Goal: Navigation & Orientation: Find specific page/section

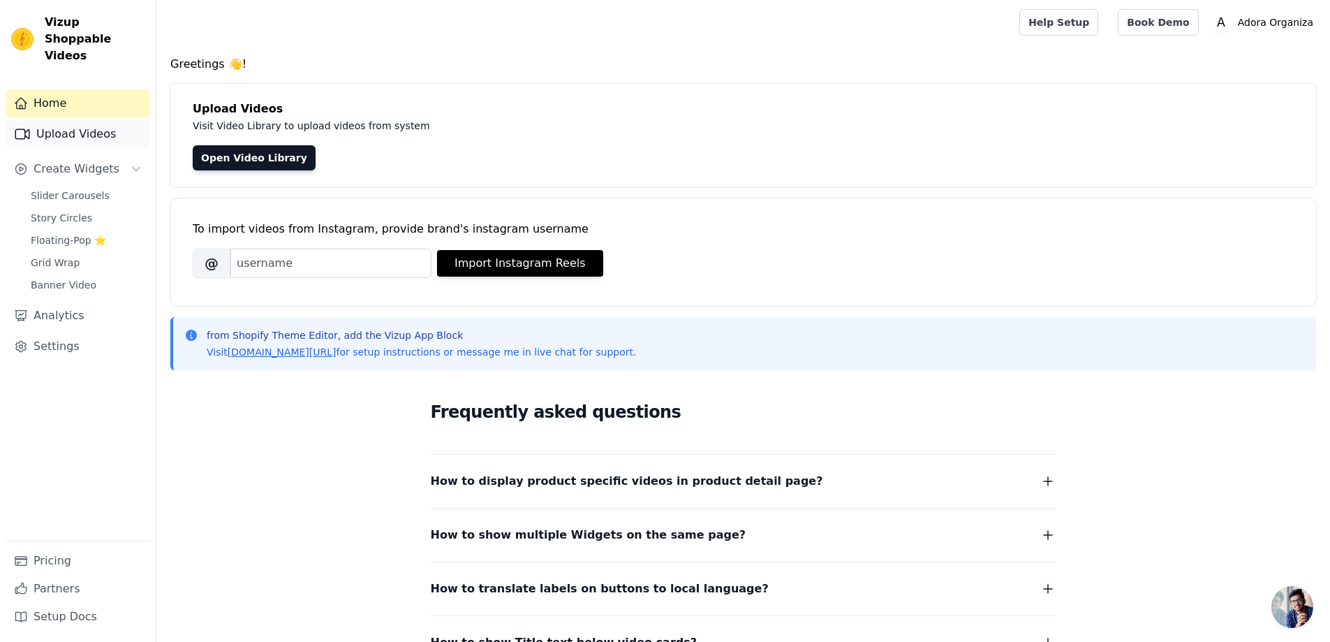
click at [74, 120] on link "Upload Videos" at bounding box center [78, 134] width 145 height 28
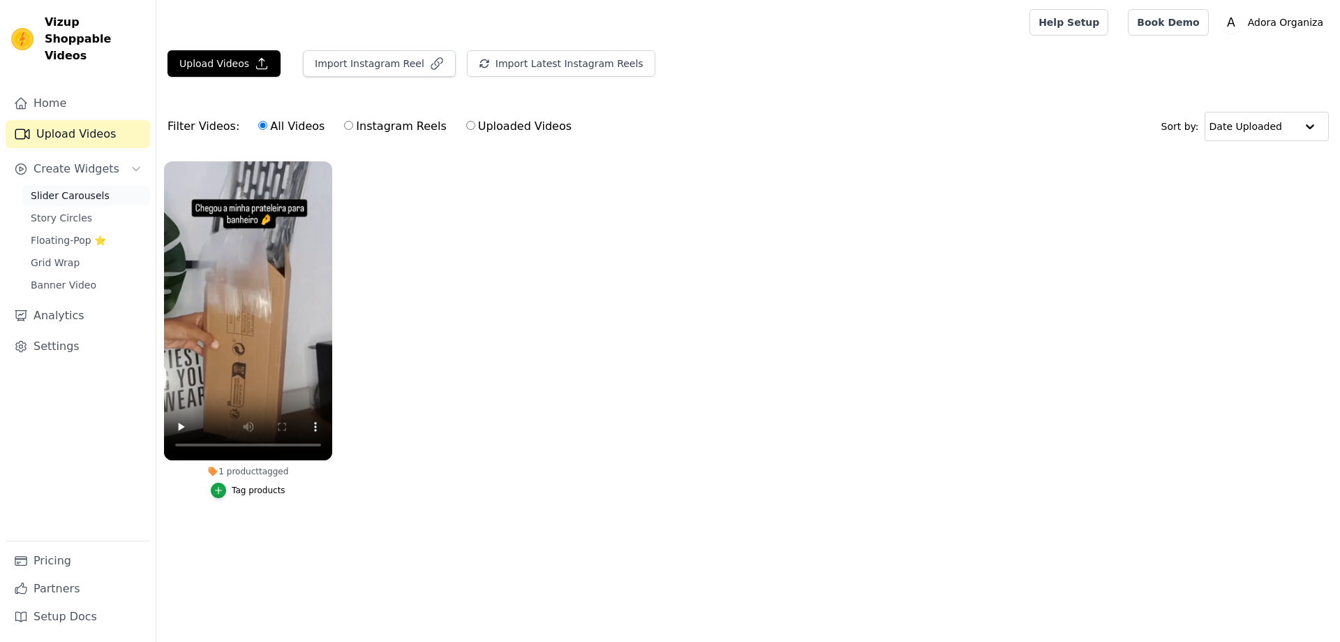
click at [57, 188] on span "Slider Carousels" at bounding box center [70, 195] width 79 height 14
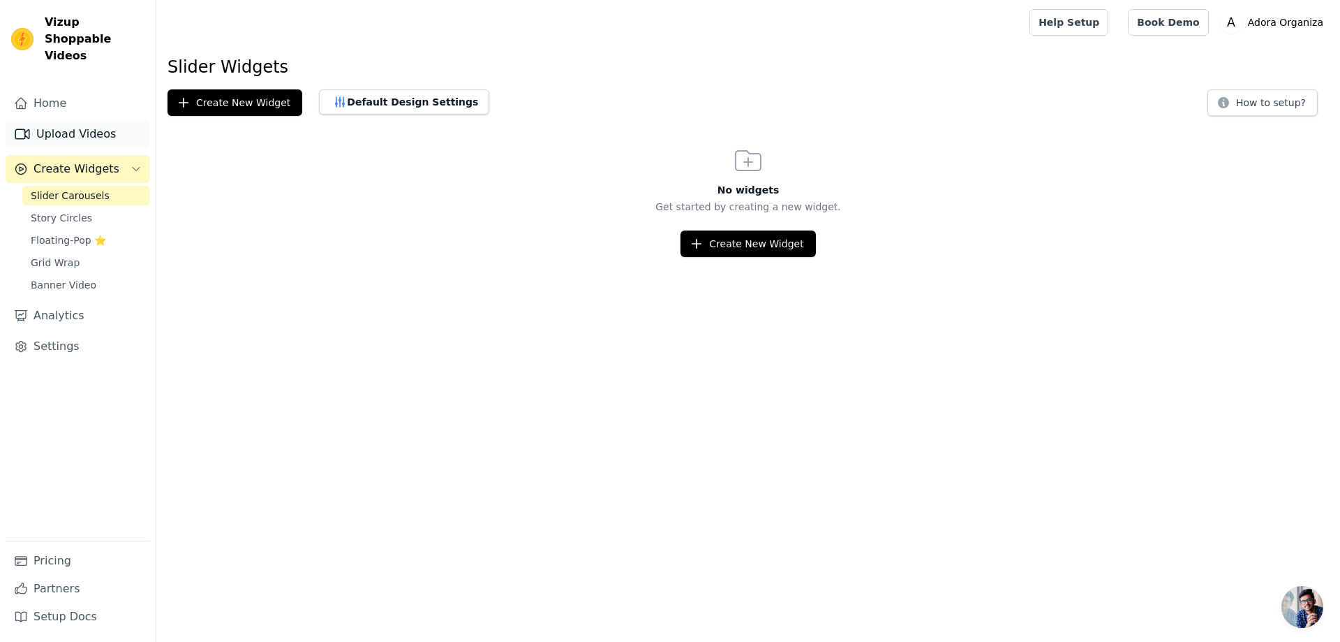
click at [86, 120] on link "Upload Videos" at bounding box center [78, 134] width 145 height 28
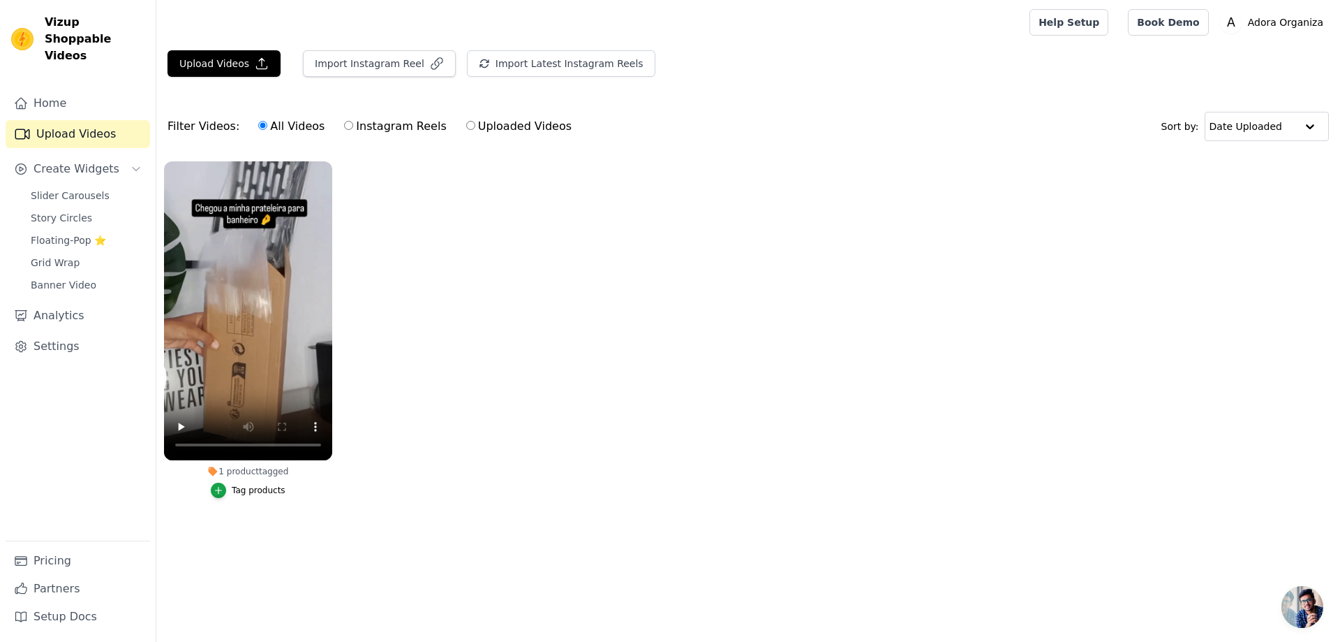
click at [600, 316] on ul "1 product tagged Tag products" at bounding box center [748, 344] width 1184 height 380
click at [64, 561] on link "Pricing" at bounding box center [78, 561] width 145 height 28
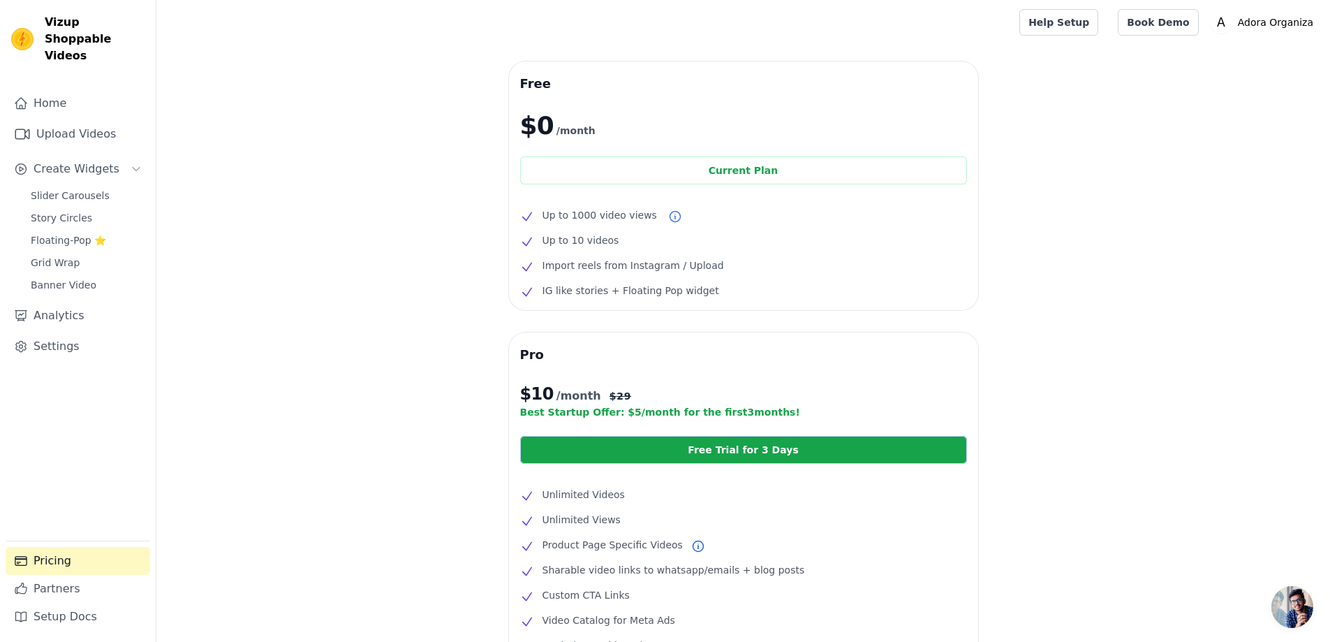
click at [334, 291] on div "Free $0 /month Current Plan Up to 1000 video views Up to 10 videos Import reels…" at bounding box center [743, 447] width 1174 height 773
